Goal: Transaction & Acquisition: Obtain resource

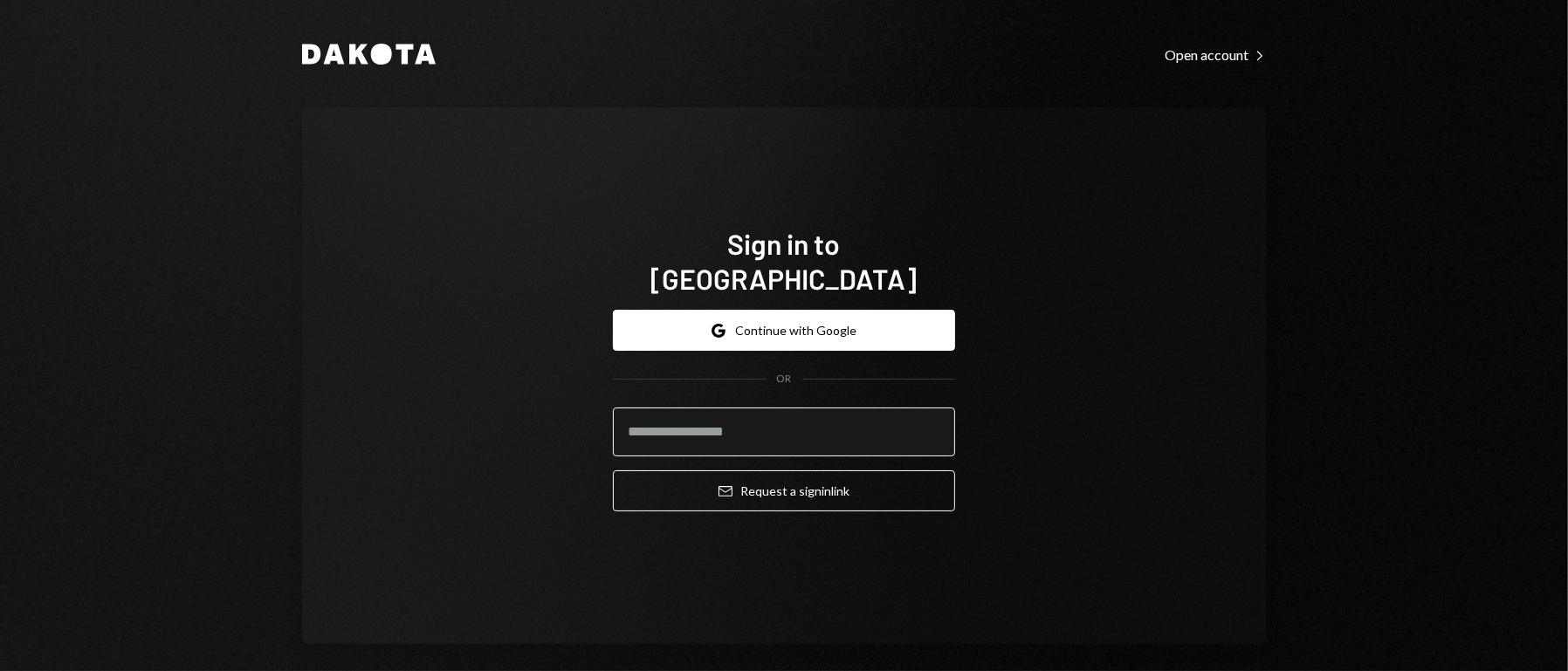
click at [750, 412] on input "email" at bounding box center [784, 431] width 342 height 49
type input "**********"
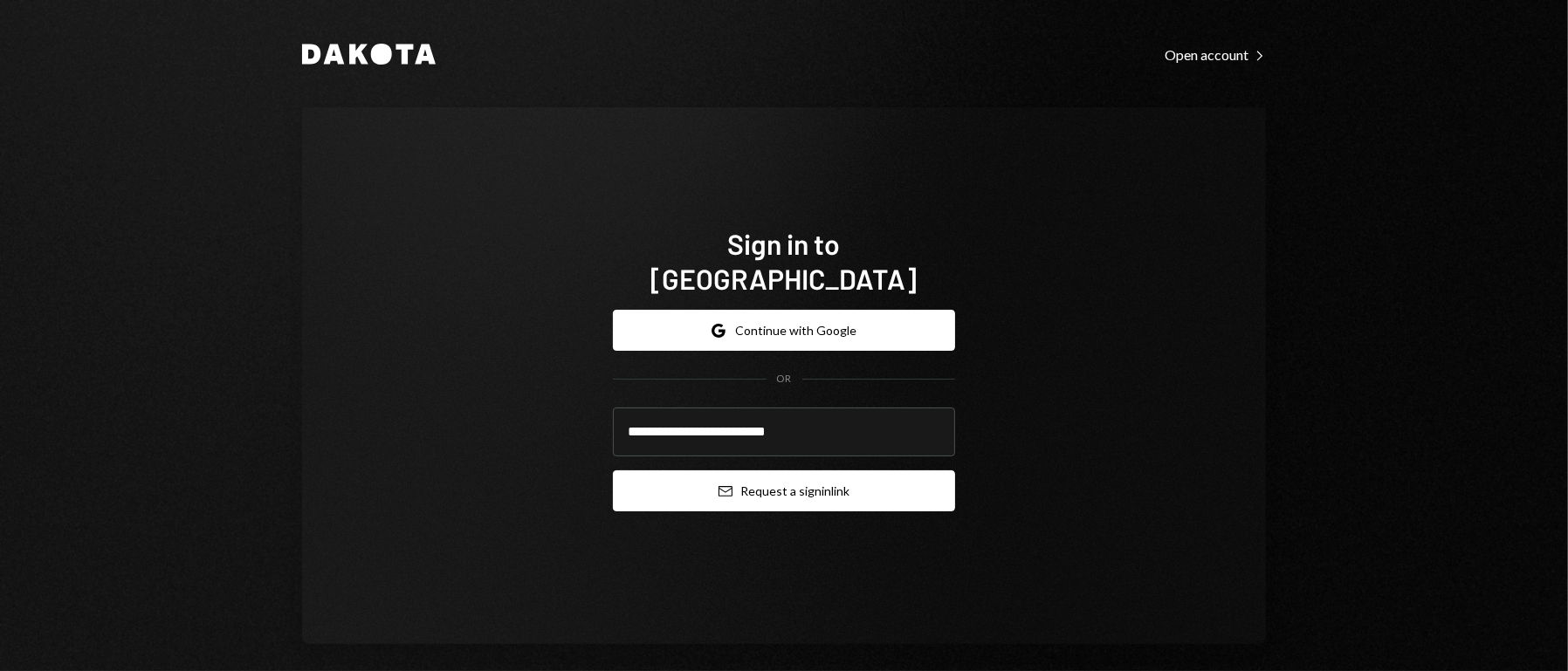
click at [818, 471] on button "Email Request a sign in link" at bounding box center [784, 491] width 342 height 41
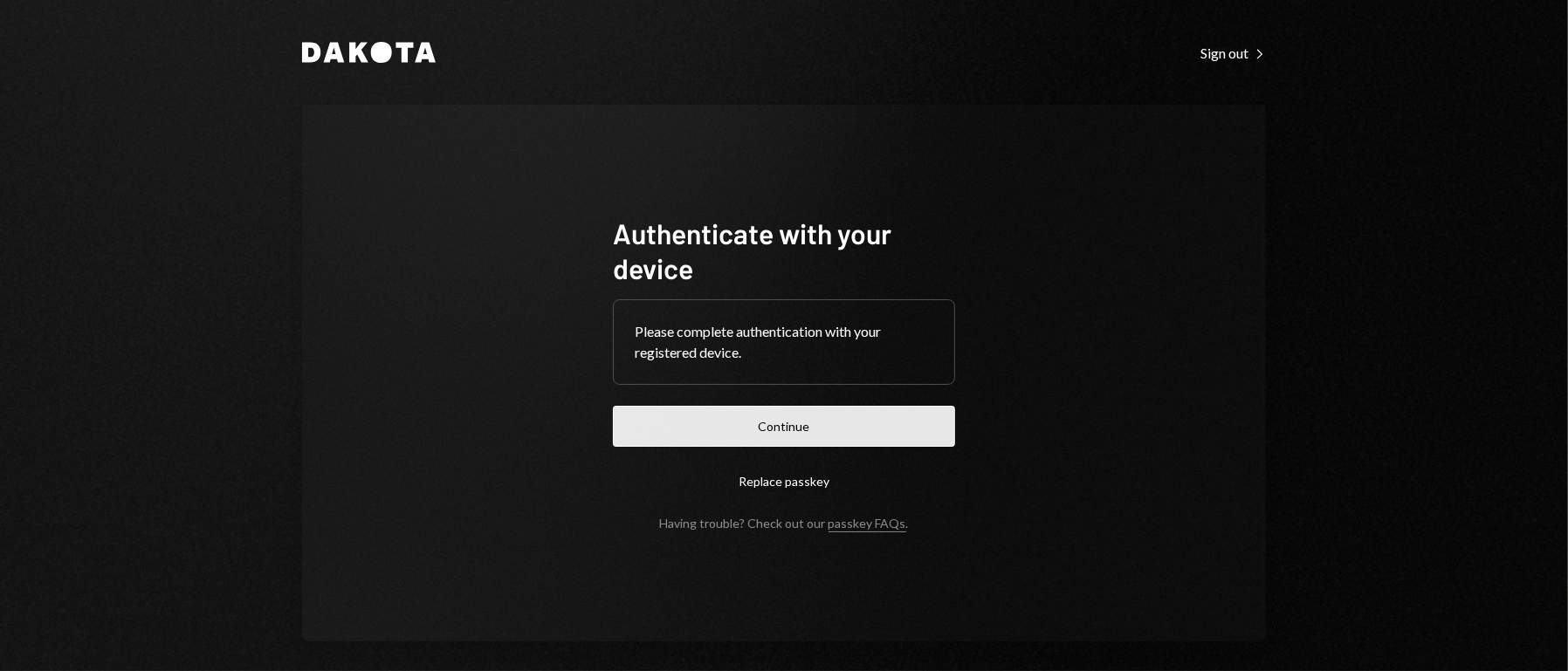
click at [796, 425] on button "Continue" at bounding box center [784, 426] width 342 height 41
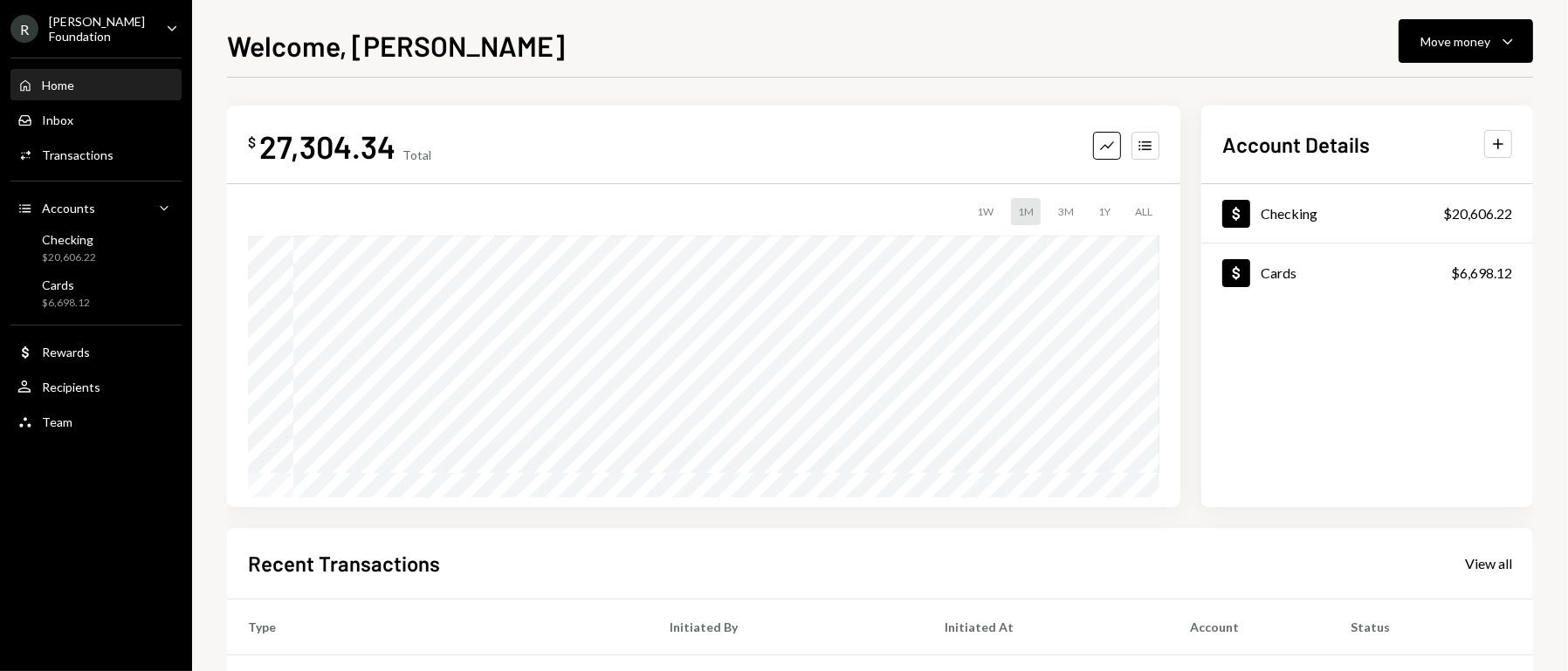
click at [143, 28] on div "R [PERSON_NAME] Foundation Caret Down" at bounding box center [96, 28] width 192 height 29
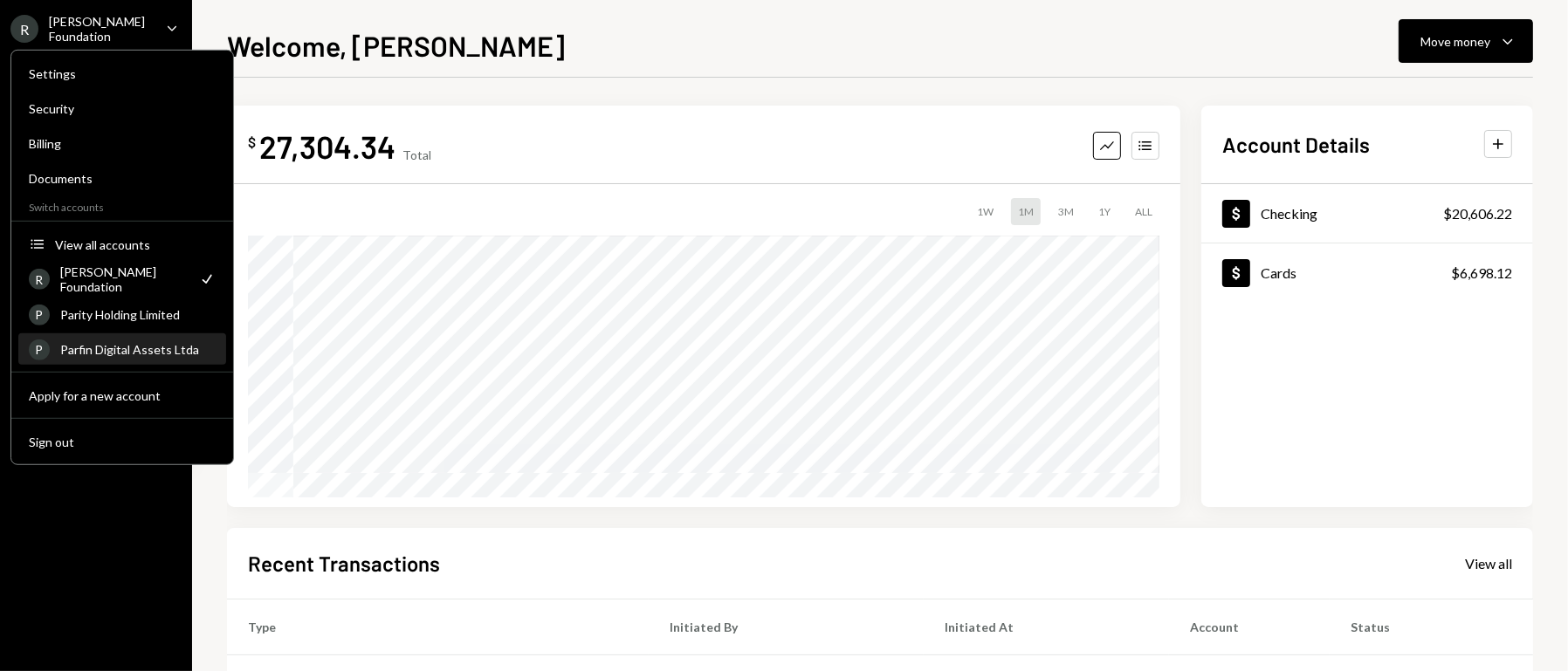
click at [131, 347] on div "Parfin Digital Assets Ltda" at bounding box center [137, 349] width 155 height 15
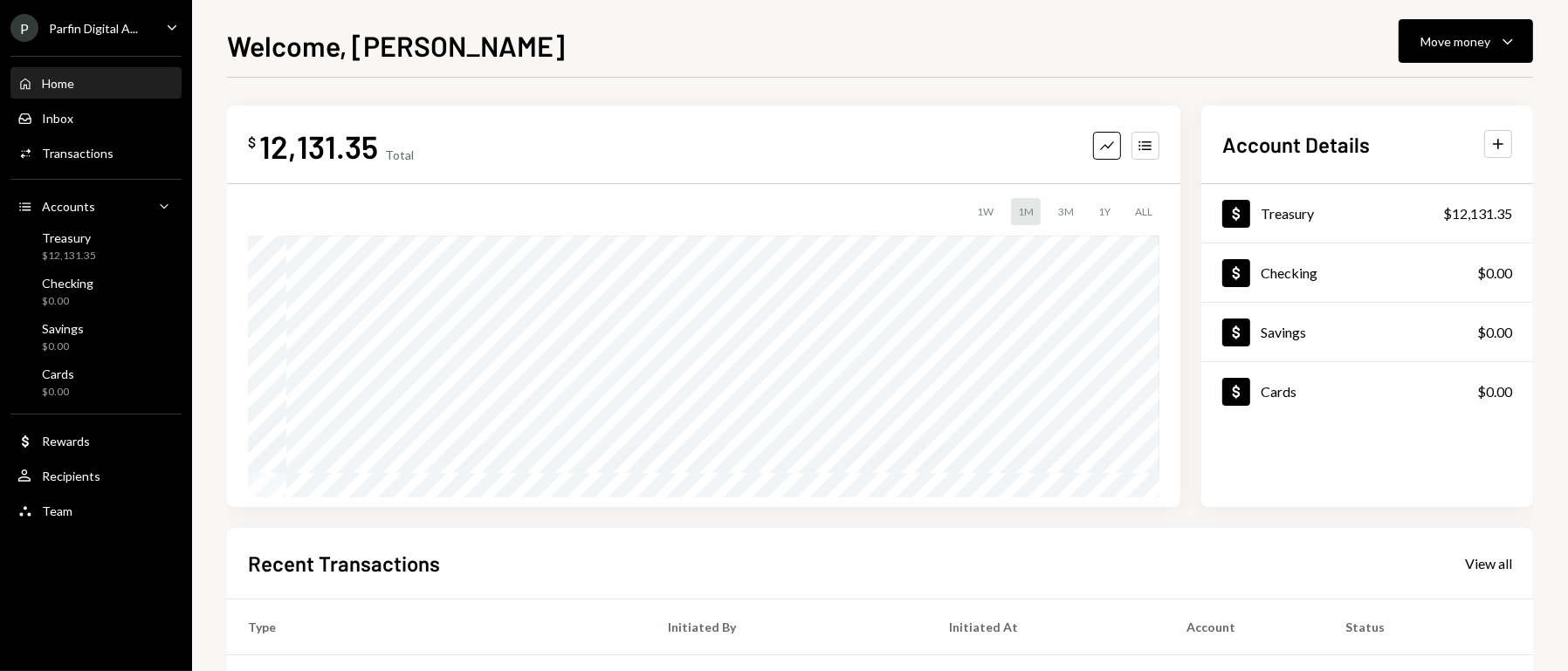
click at [161, 26] on div "P Parfin Digital A... Caret Down" at bounding box center [96, 28] width 192 height 28
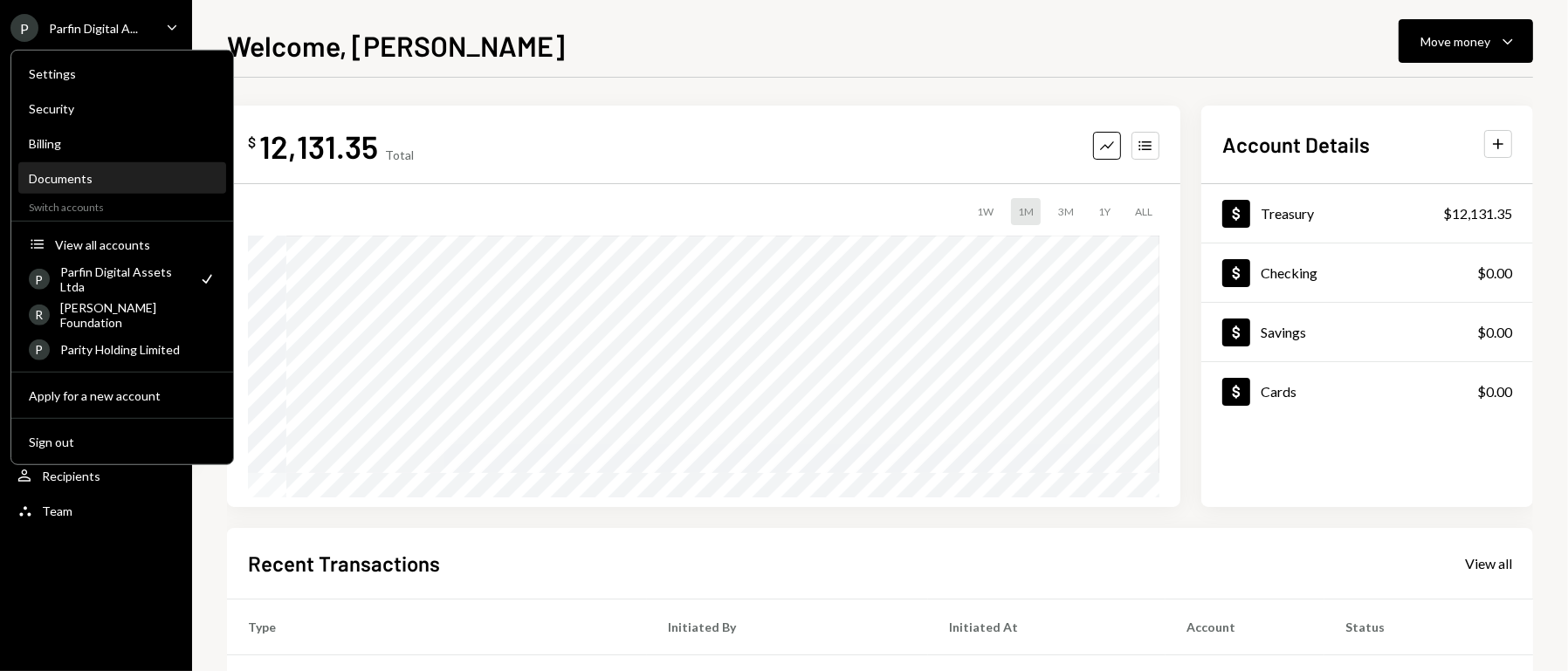
click at [78, 178] on div "Documents" at bounding box center [121, 178] width 187 height 15
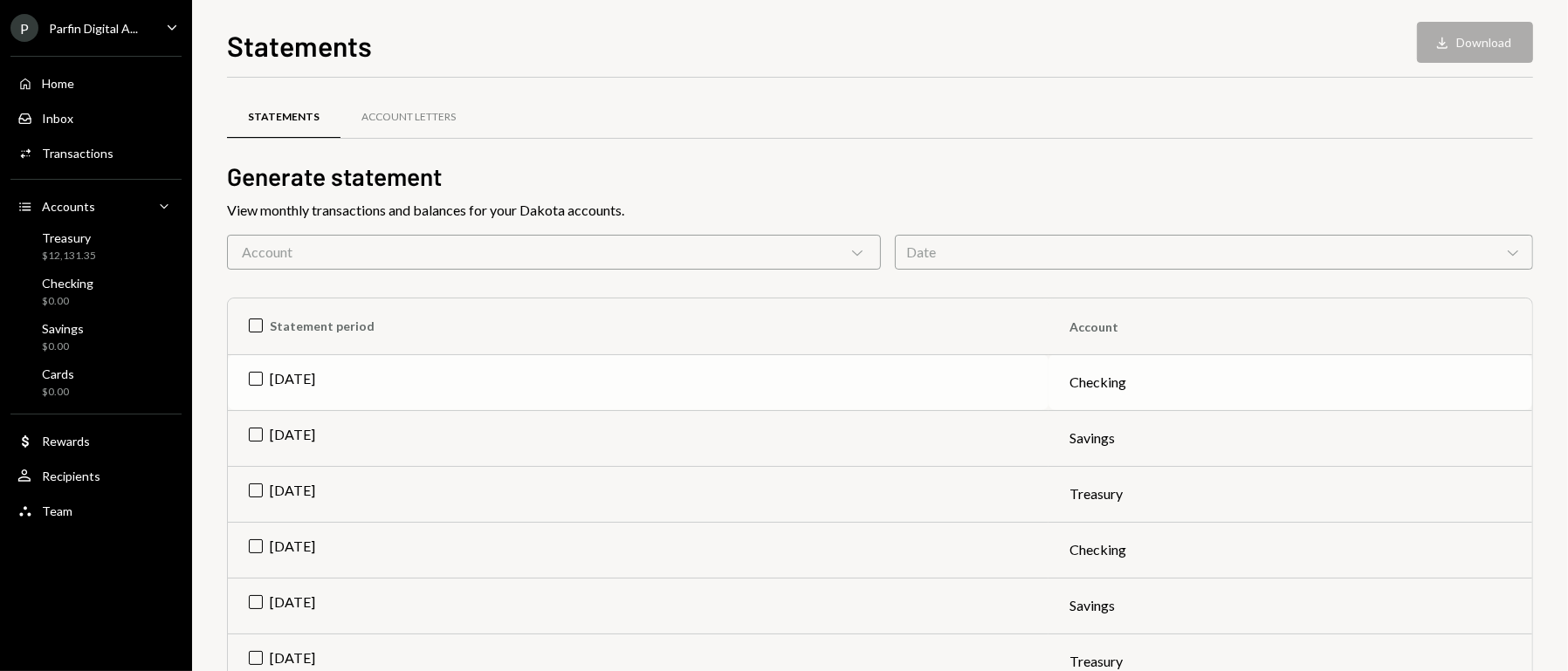
click at [258, 374] on td "[DATE]" at bounding box center [638, 381] width 820 height 56
click at [252, 415] on td "[DATE]" at bounding box center [638, 438] width 820 height 56
click at [259, 493] on td "[DATE]" at bounding box center [638, 494] width 820 height 56
click at [1490, 35] on button "Download Download (3)" at bounding box center [1466, 42] width 132 height 41
click at [118, 28] on div "Parfin Digital A..." at bounding box center [93, 28] width 89 height 15
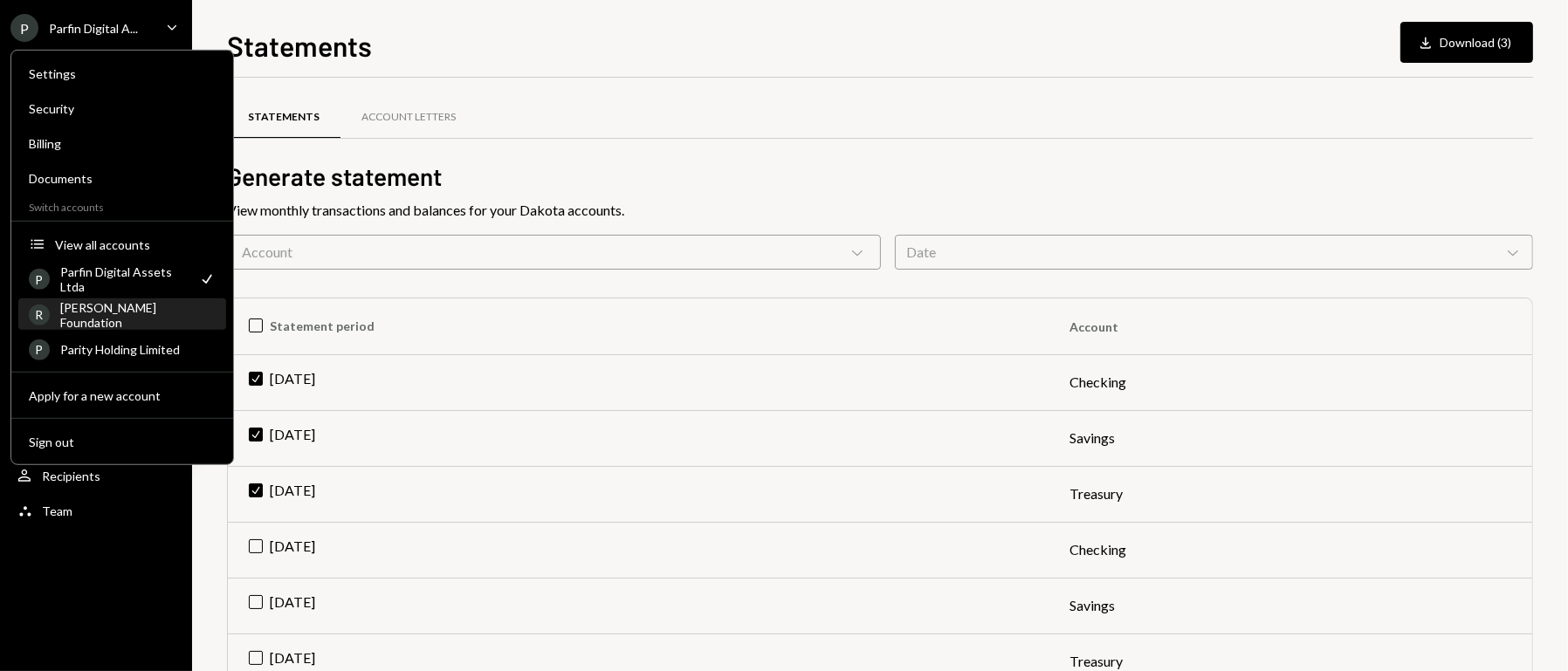
click at [138, 321] on div "[PERSON_NAME] Foundation" at bounding box center [137, 314] width 155 height 29
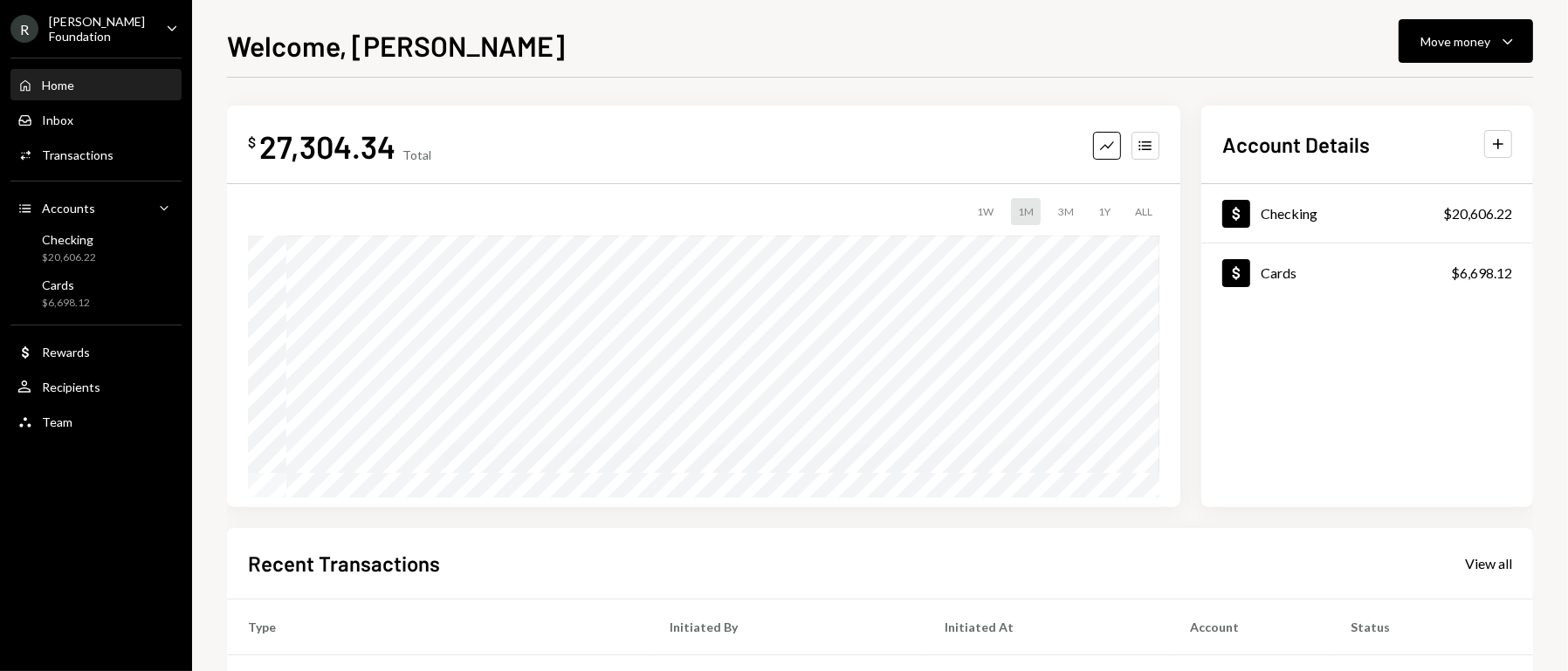
click at [179, 22] on icon "Caret Down" at bounding box center [172, 28] width 19 height 19
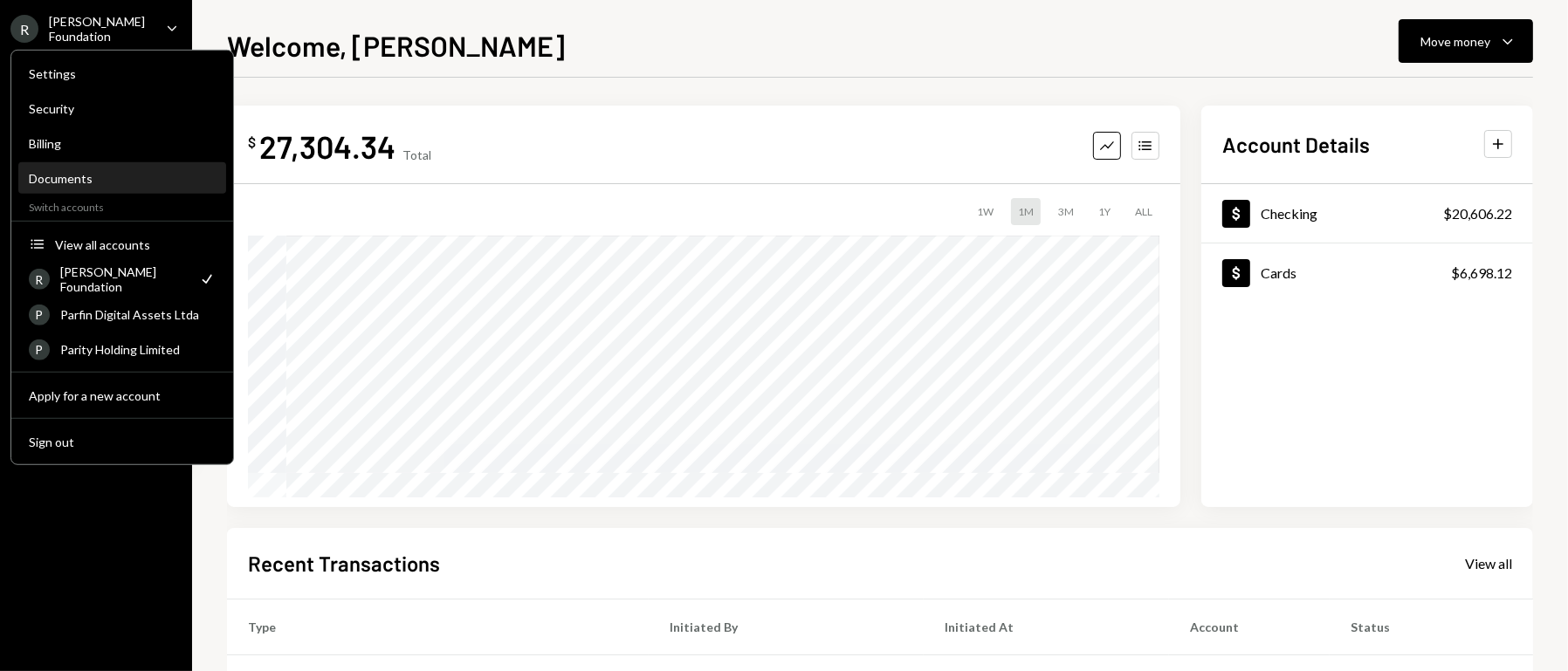
click at [65, 172] on div "Documents" at bounding box center [121, 178] width 187 height 15
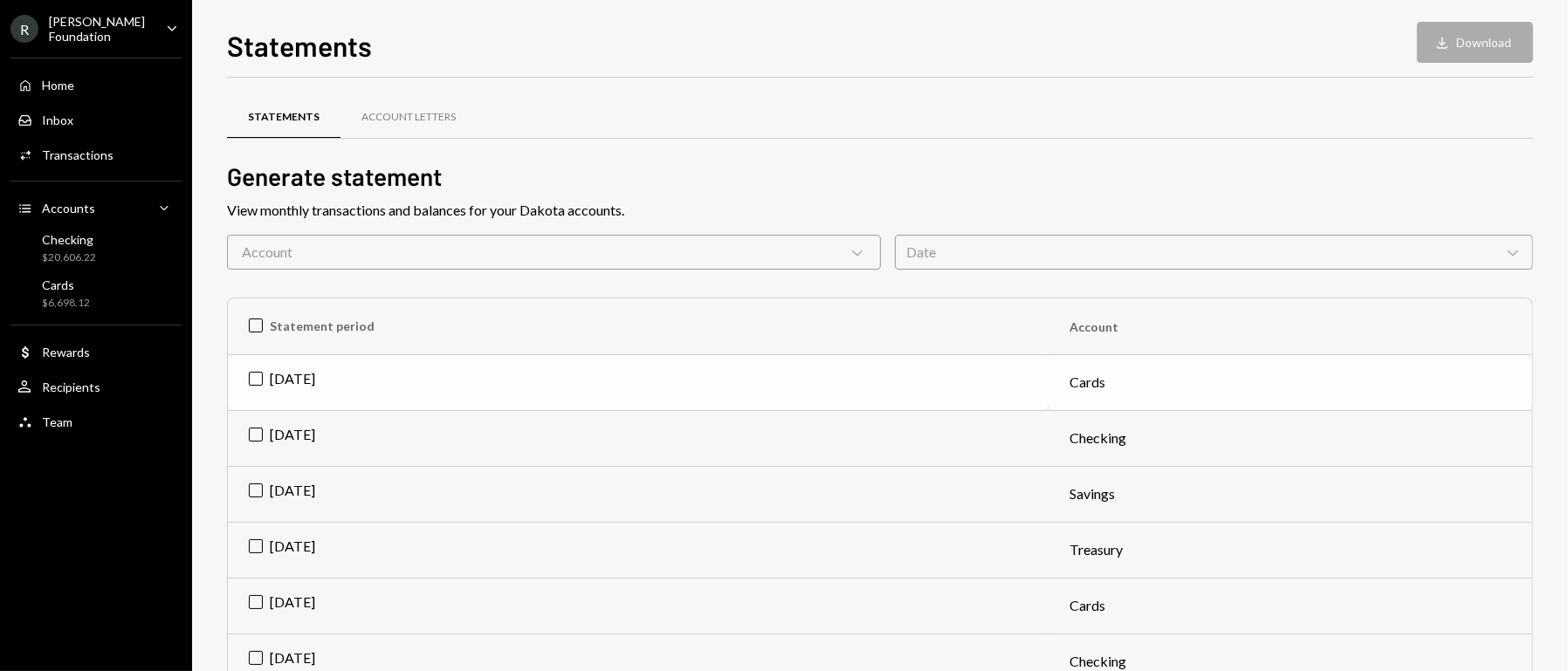
click at [257, 372] on td "[DATE]" at bounding box center [638, 381] width 820 height 56
click at [248, 426] on td "[DATE]" at bounding box center [638, 438] width 820 height 56
click at [257, 485] on td "[DATE]" at bounding box center [638, 494] width 820 height 56
click at [254, 545] on td "[DATE]" at bounding box center [638, 550] width 820 height 56
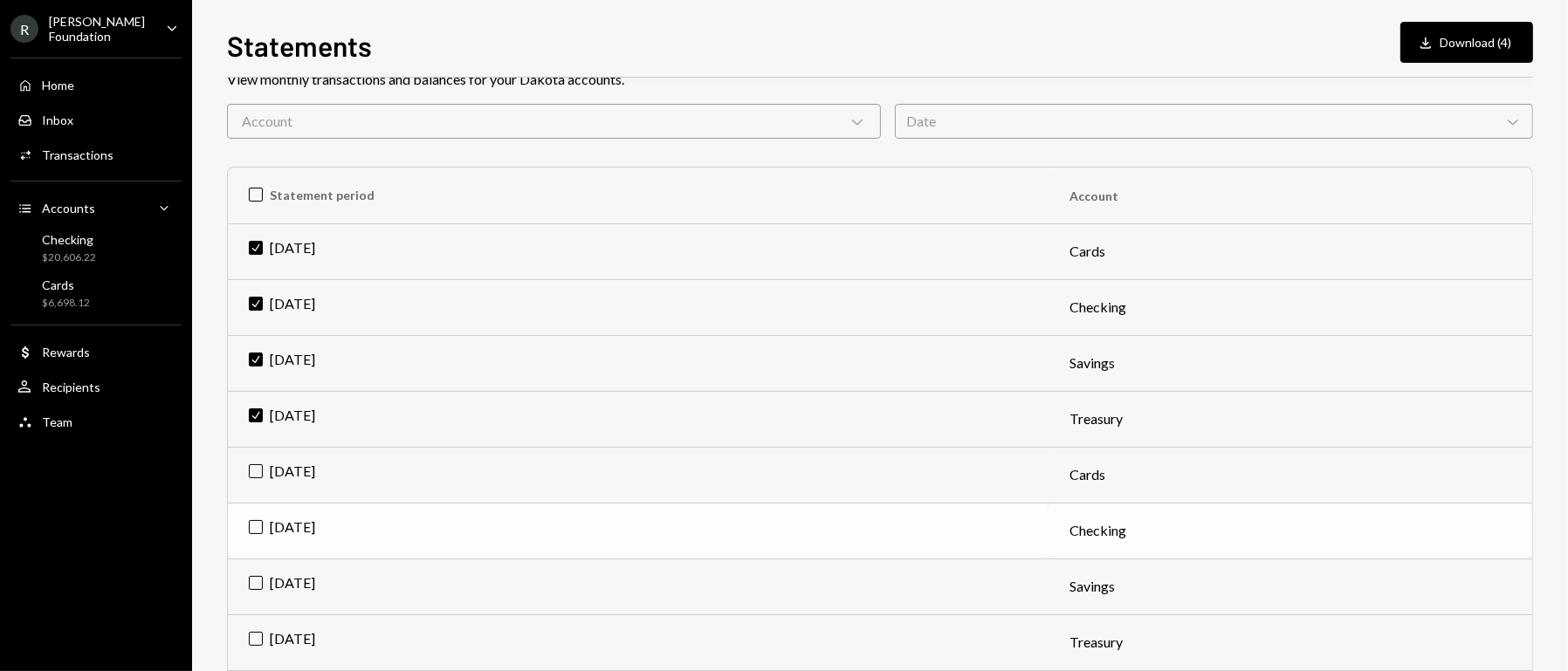
scroll to position [262, 0]
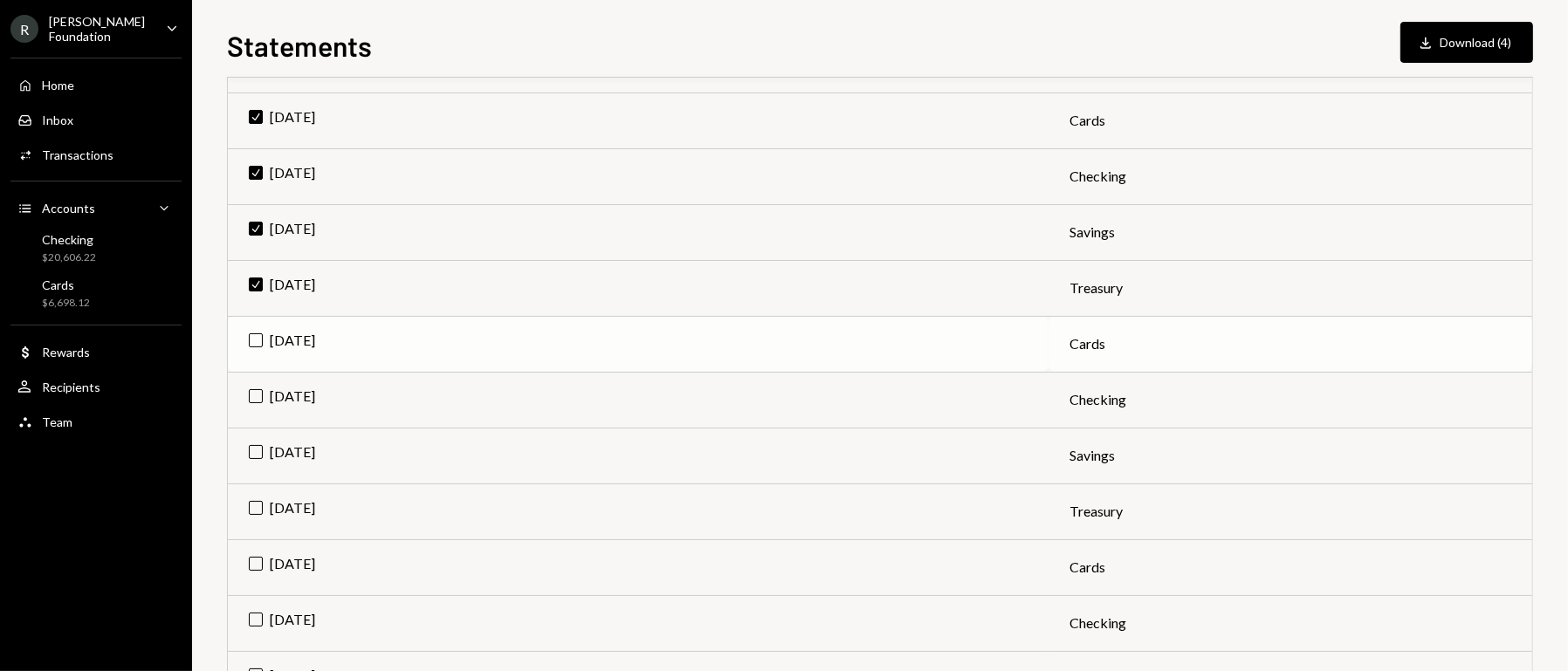
click at [264, 329] on td "[DATE]" at bounding box center [638, 344] width 820 height 56
click at [256, 389] on td "[DATE]" at bounding box center [638, 399] width 820 height 56
click at [248, 447] on td "[DATE]" at bounding box center [638, 455] width 820 height 56
drag, startPoint x: 251, startPoint y: 502, endPoint x: 254, endPoint y: 540, distance: 38.1
click at [252, 509] on td "[DATE]" at bounding box center [638, 511] width 820 height 56
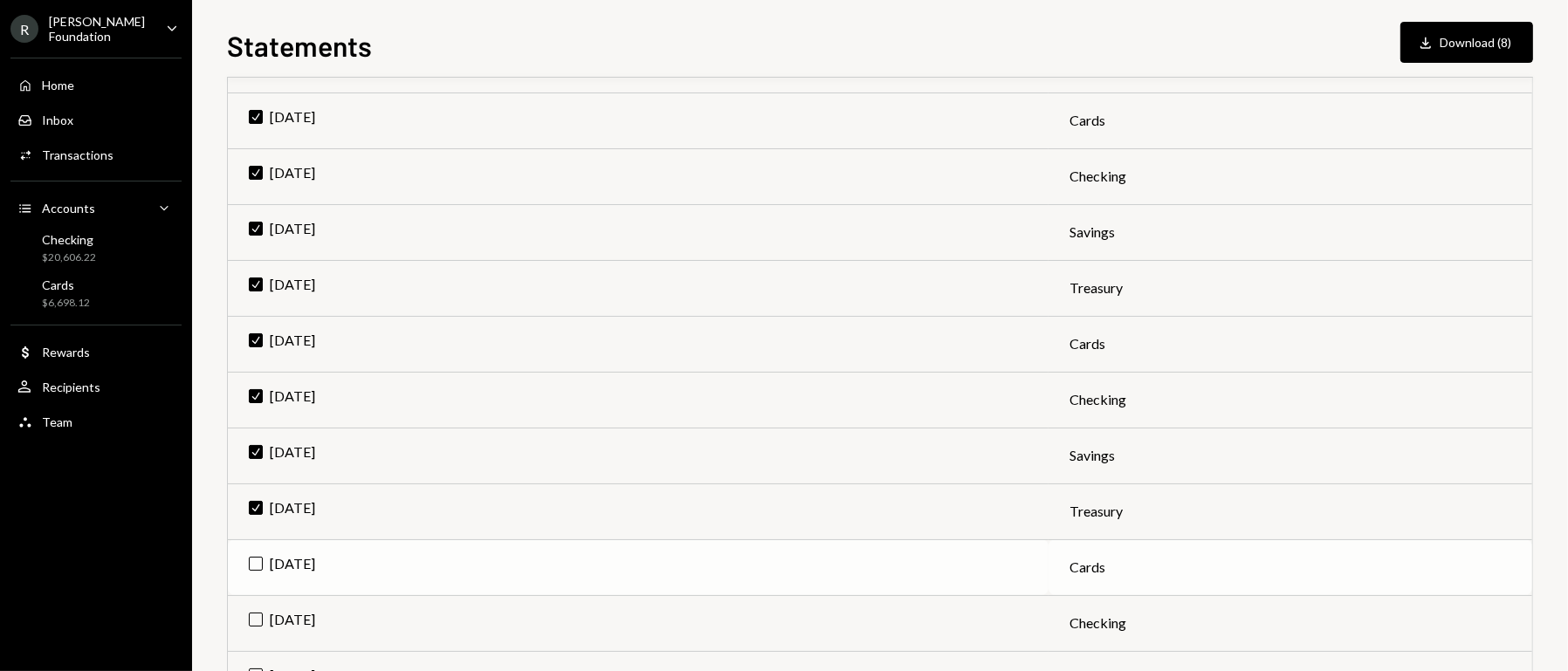
click at [258, 557] on td "[DATE]" at bounding box center [638, 567] width 820 height 56
drag, startPoint x: 257, startPoint y: 613, endPoint x: 358, endPoint y: 585, distance: 104.8
click at [258, 611] on td "[DATE]" at bounding box center [638, 622] width 820 height 56
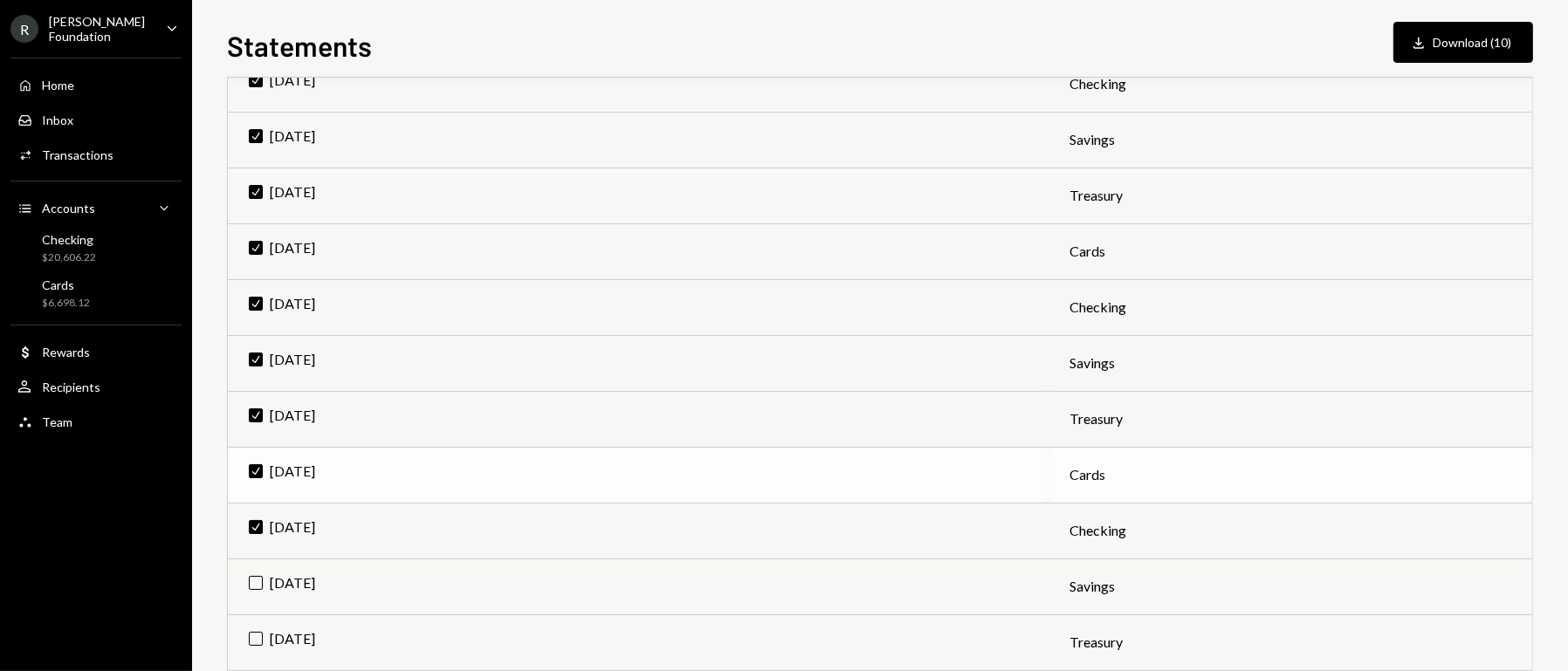
scroll to position [392, 0]
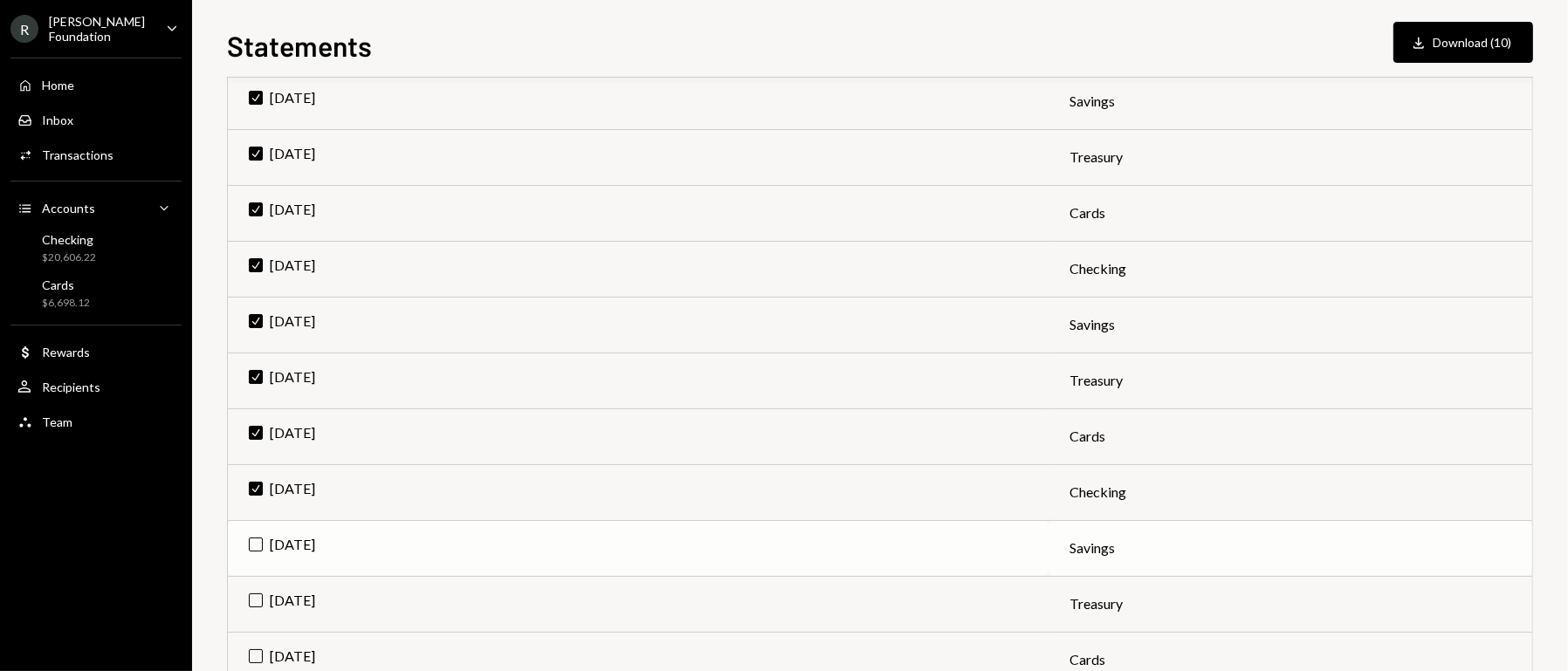
click at [258, 550] on td "[DATE]" at bounding box center [638, 548] width 820 height 56
click at [260, 579] on td "[DATE]" at bounding box center [638, 603] width 820 height 56
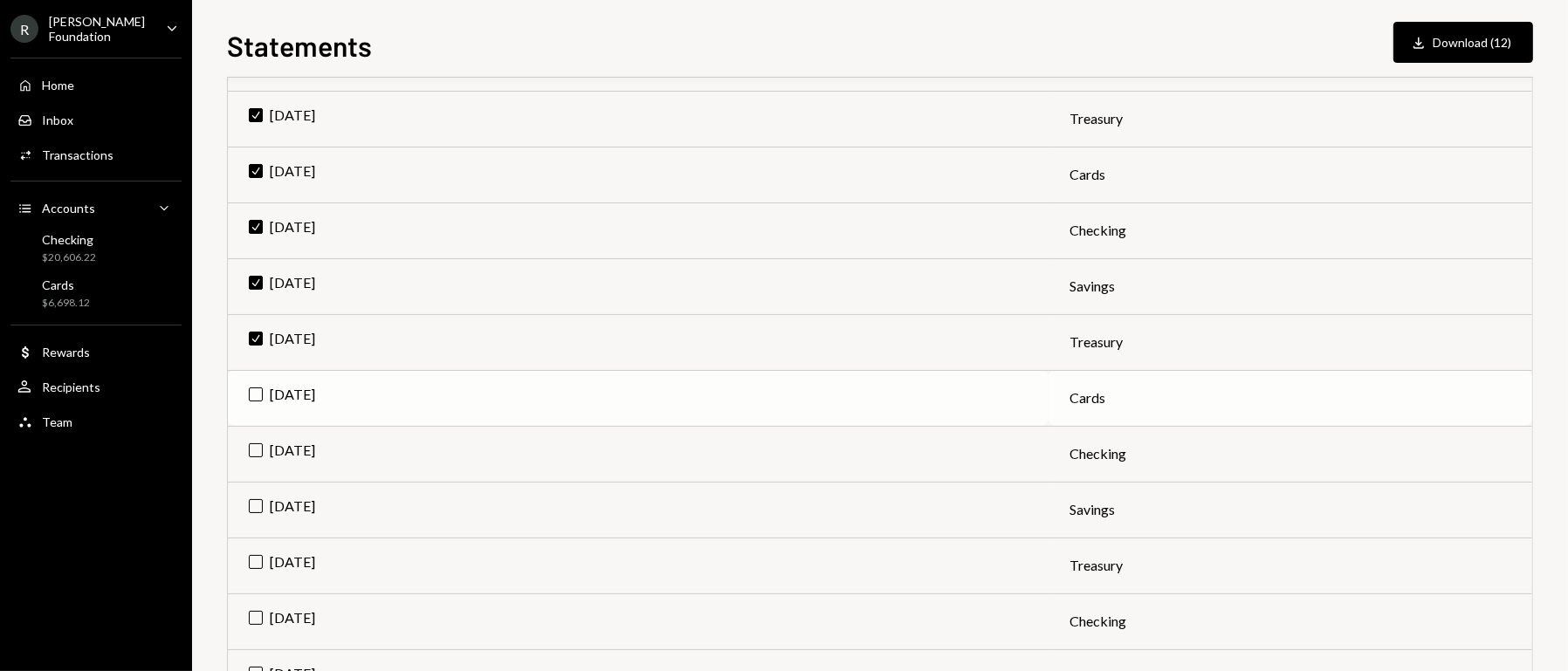
click at [258, 396] on td "[DATE]" at bounding box center [638, 397] width 820 height 56
click at [250, 445] on td "[DATE]" at bounding box center [638, 453] width 820 height 56
click at [256, 503] on td "[DATE]" at bounding box center [638, 509] width 820 height 56
click at [256, 565] on td "[DATE]" at bounding box center [638, 565] width 820 height 56
drag, startPoint x: 254, startPoint y: 608, endPoint x: 276, endPoint y: 588, distance: 29.7
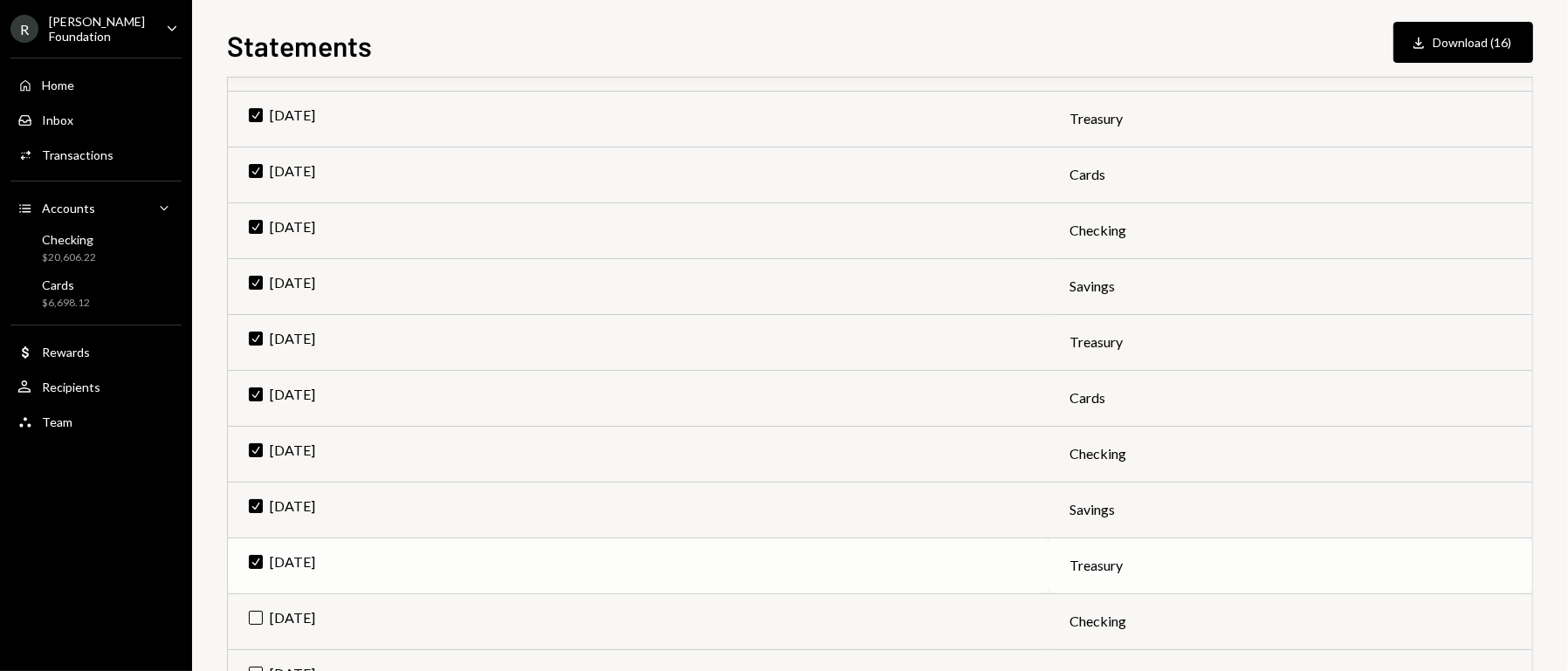
click at [258, 606] on td "[DATE]" at bounding box center [638, 620] width 820 height 56
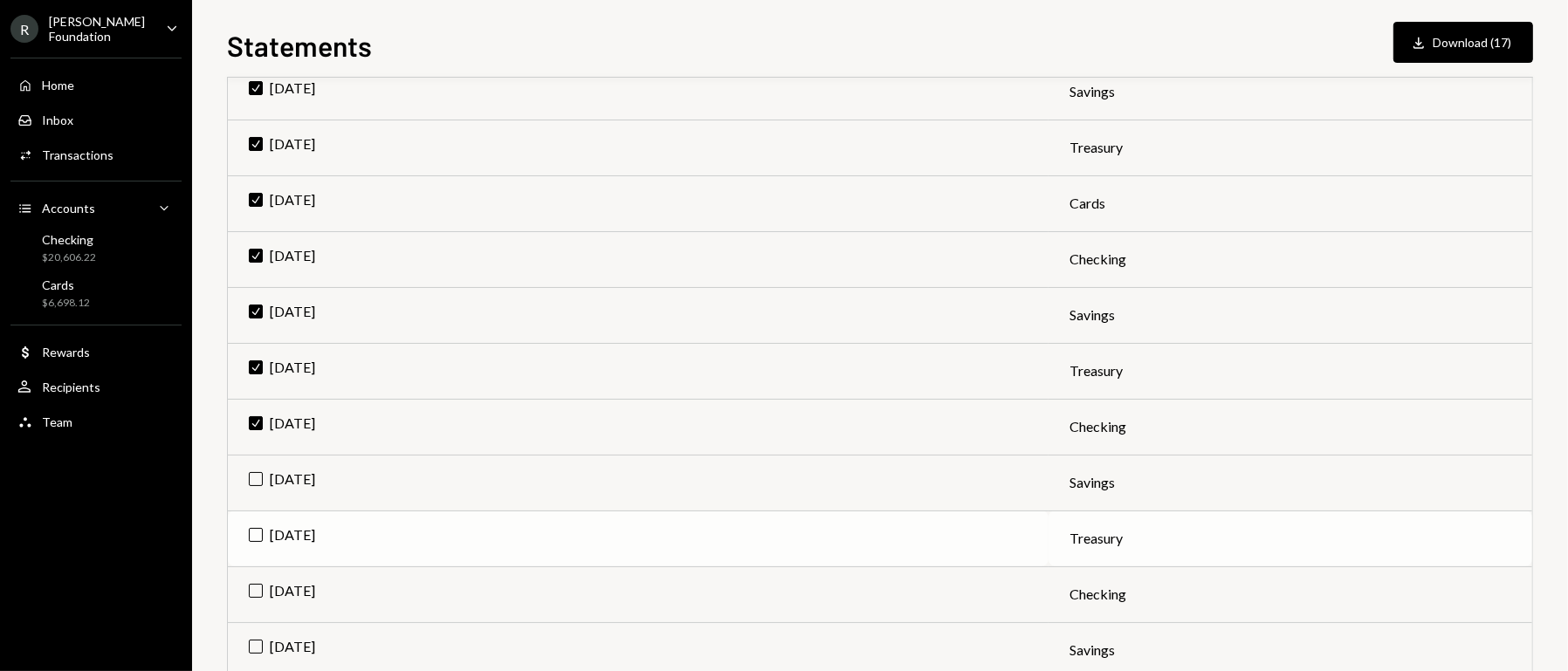
scroll to position [947, 0]
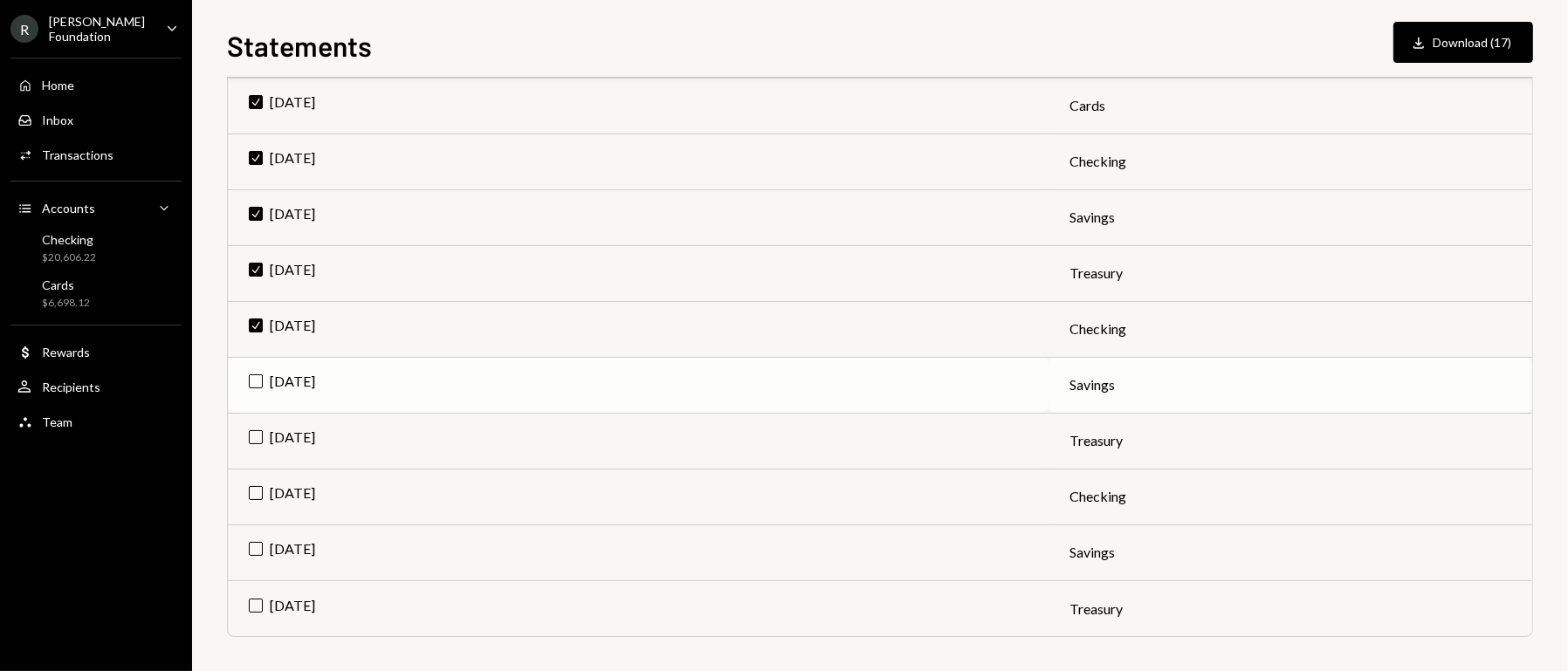
click at [251, 379] on td "[DATE]" at bounding box center [638, 384] width 820 height 56
click at [253, 438] on td "[DATE]" at bounding box center [638, 440] width 820 height 56
click at [258, 487] on td "[DATE]" at bounding box center [638, 496] width 820 height 56
click at [258, 539] on td "[DATE]" at bounding box center [638, 552] width 820 height 56
drag, startPoint x: 249, startPoint y: 585, endPoint x: 306, endPoint y: 598, distance: 58.5
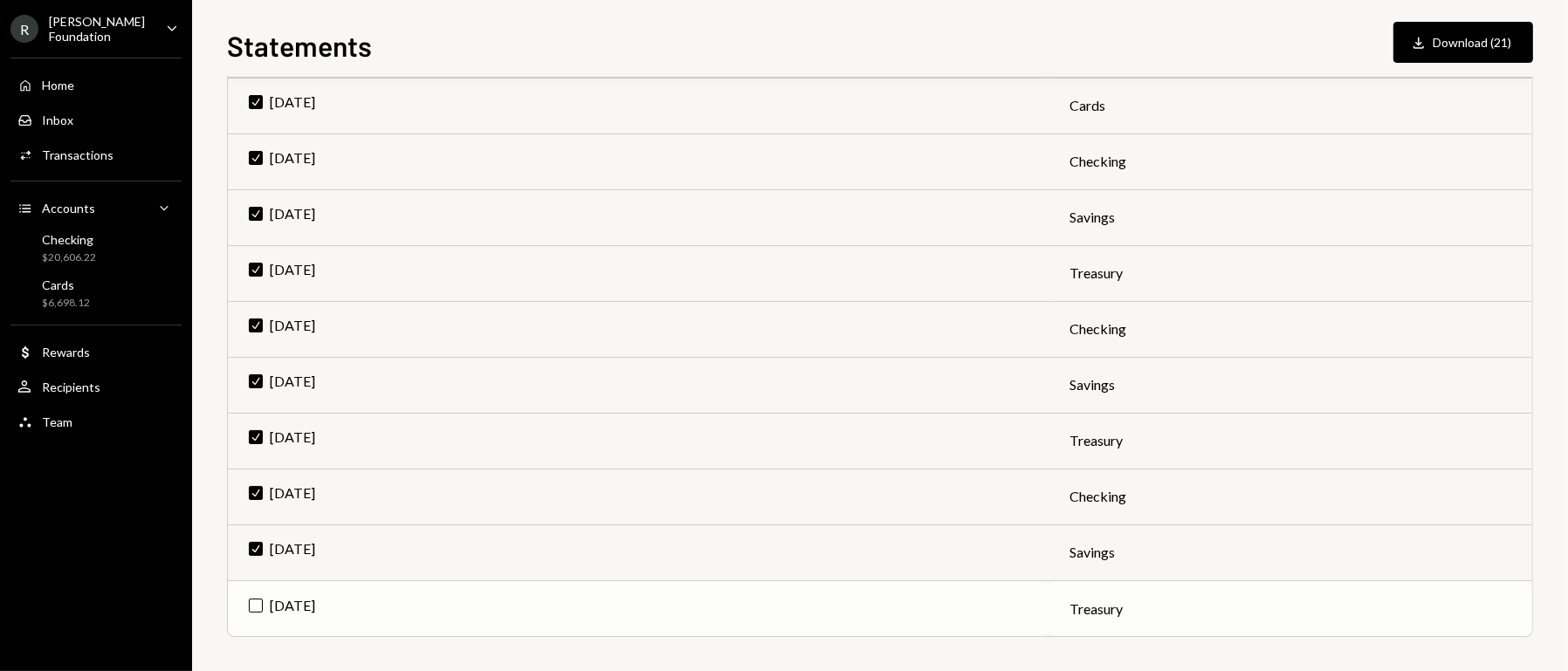
click at [250, 585] on td "[DATE]" at bounding box center [638, 608] width 820 height 56
click at [1486, 39] on button "Download Download (22)" at bounding box center [1463, 42] width 140 height 41
click at [82, 40] on div "R [PERSON_NAME] Foundation" at bounding box center [81, 28] width 142 height 29
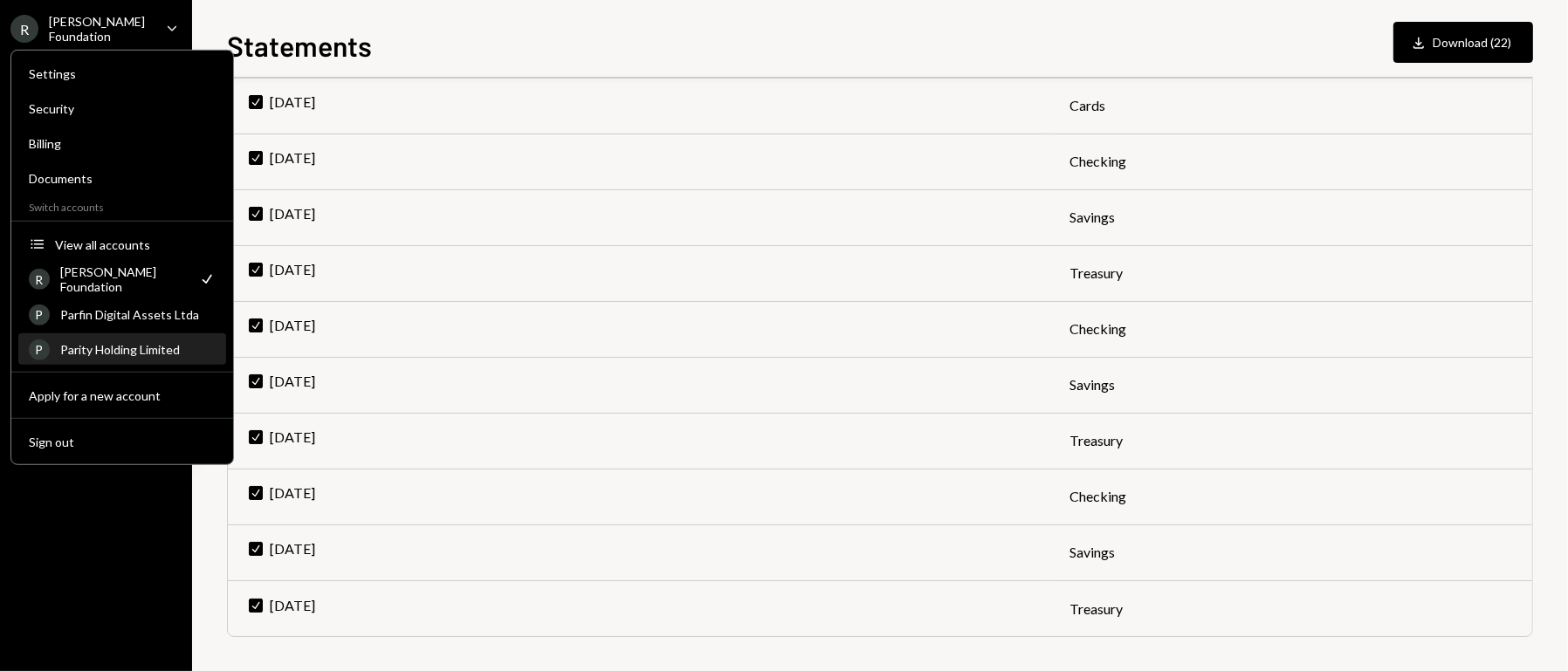
click at [139, 350] on div "Parity Holding Limited" at bounding box center [137, 349] width 155 height 15
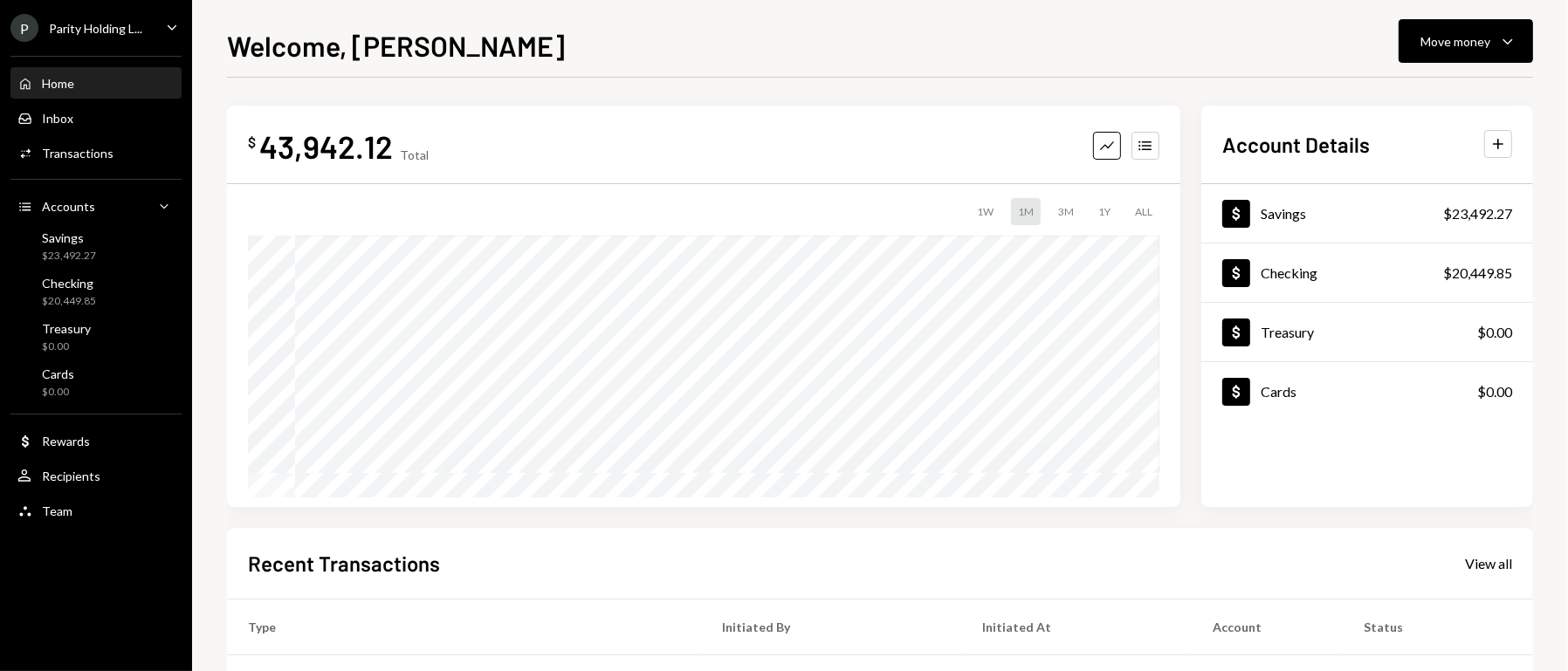
click at [163, 24] on icon "Caret Down" at bounding box center [172, 27] width 19 height 19
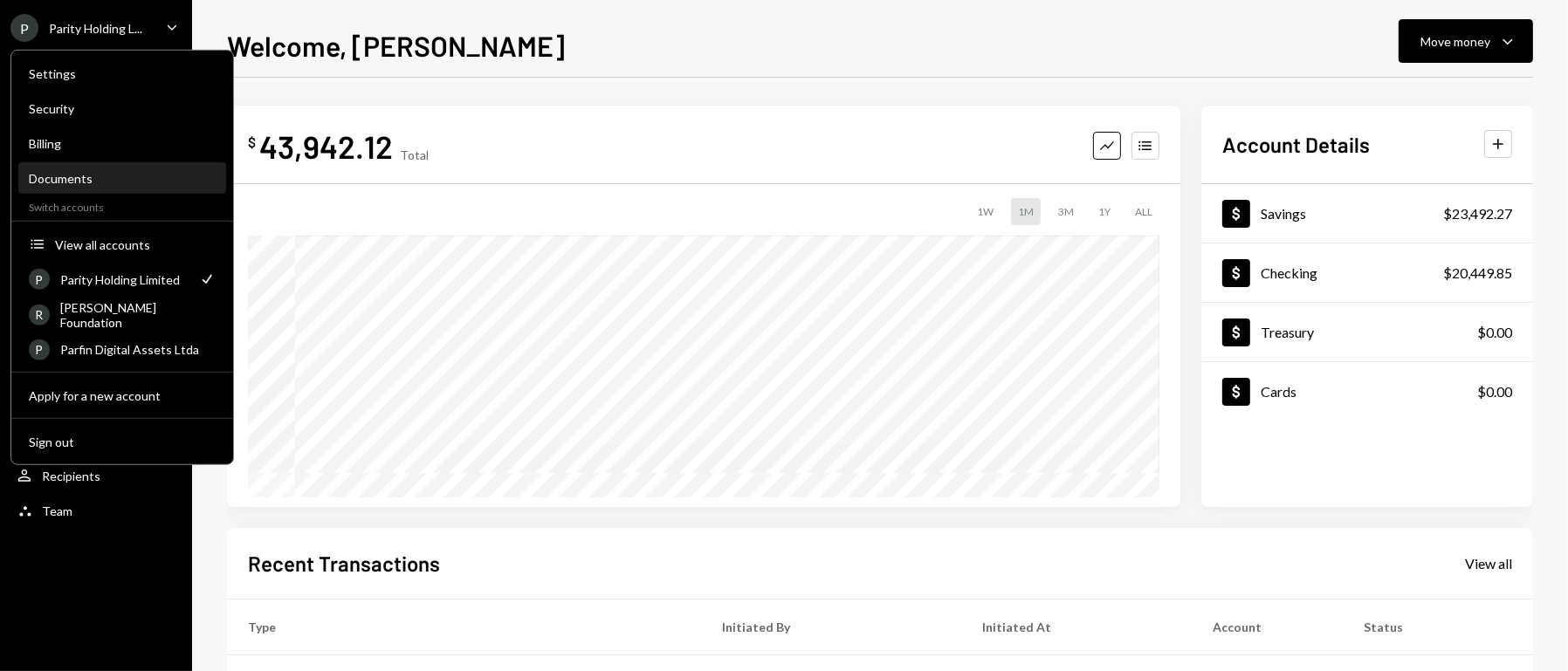
click at [87, 177] on div "Documents" at bounding box center [121, 178] width 187 height 15
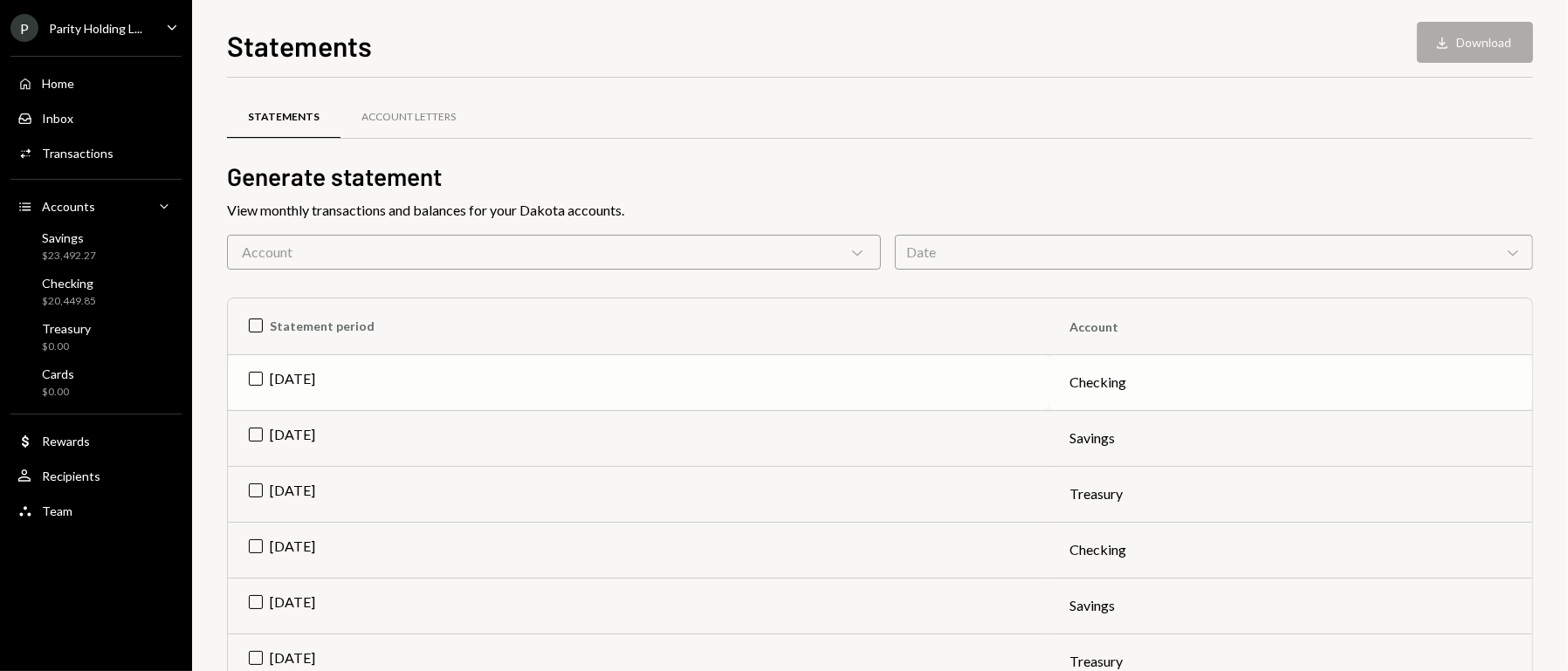
click at [258, 381] on td "[DATE]" at bounding box center [638, 381] width 820 height 56
click at [255, 324] on th "Statement period" at bounding box center [638, 326] width 820 height 56
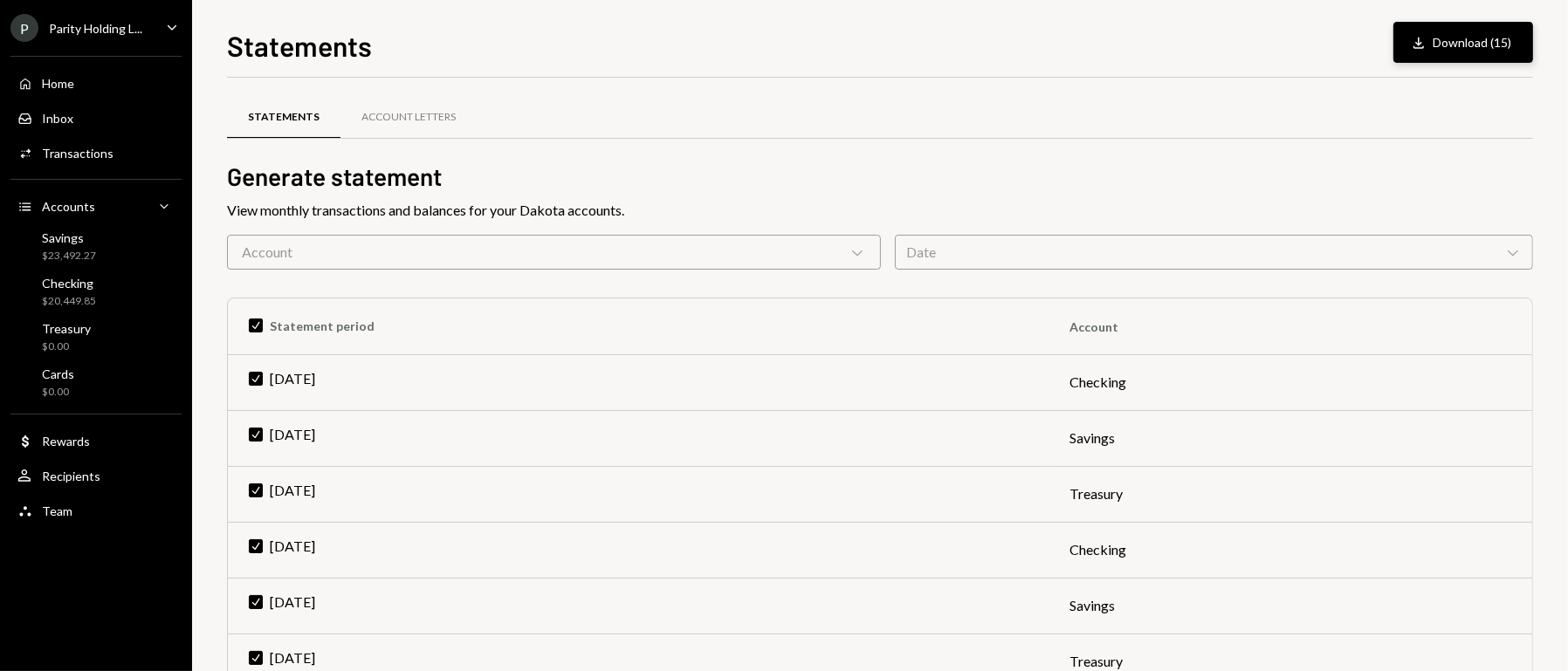
click at [1463, 32] on button "Download Download (15)" at bounding box center [1463, 42] width 140 height 41
